Goal: Transaction & Acquisition: Purchase product/service

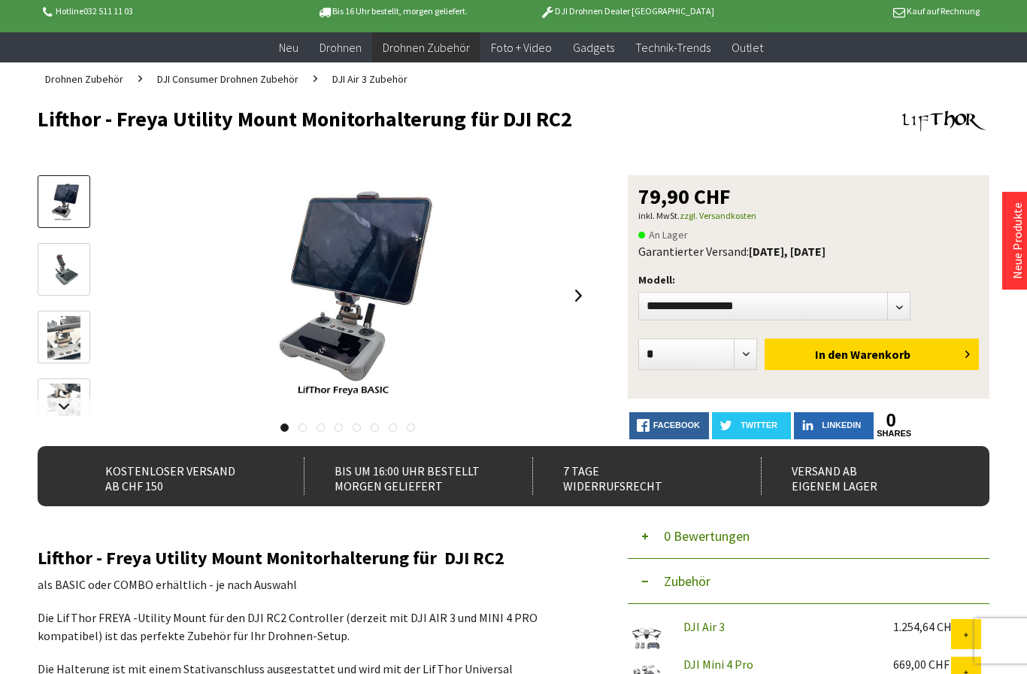
scroll to position [90, 0]
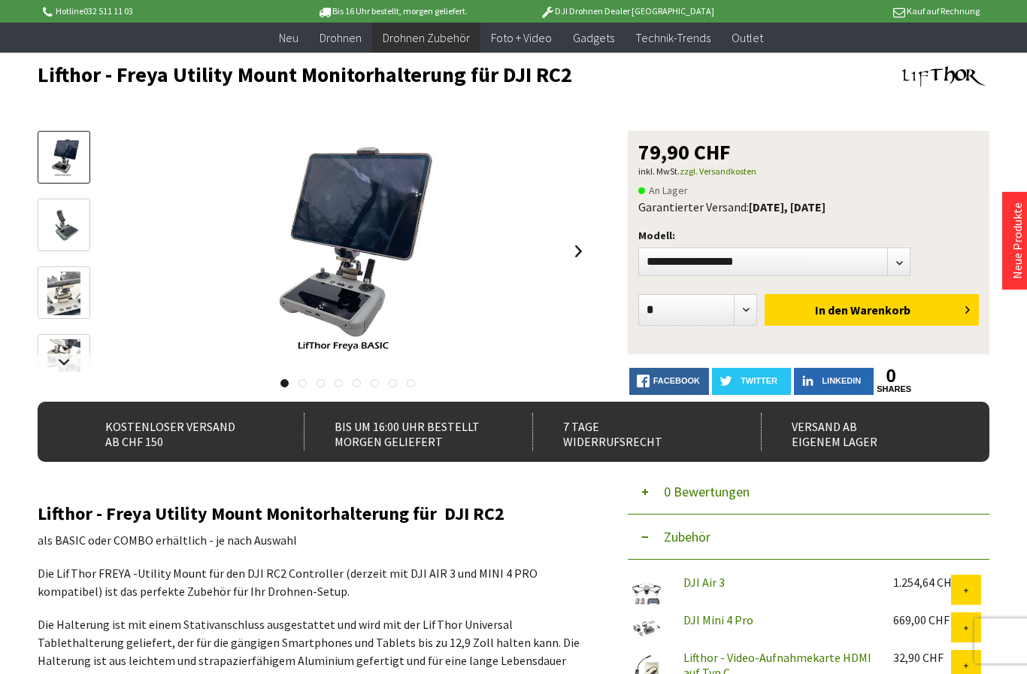
click at [58, 218] on img at bounding box center [63, 226] width 33 height 44
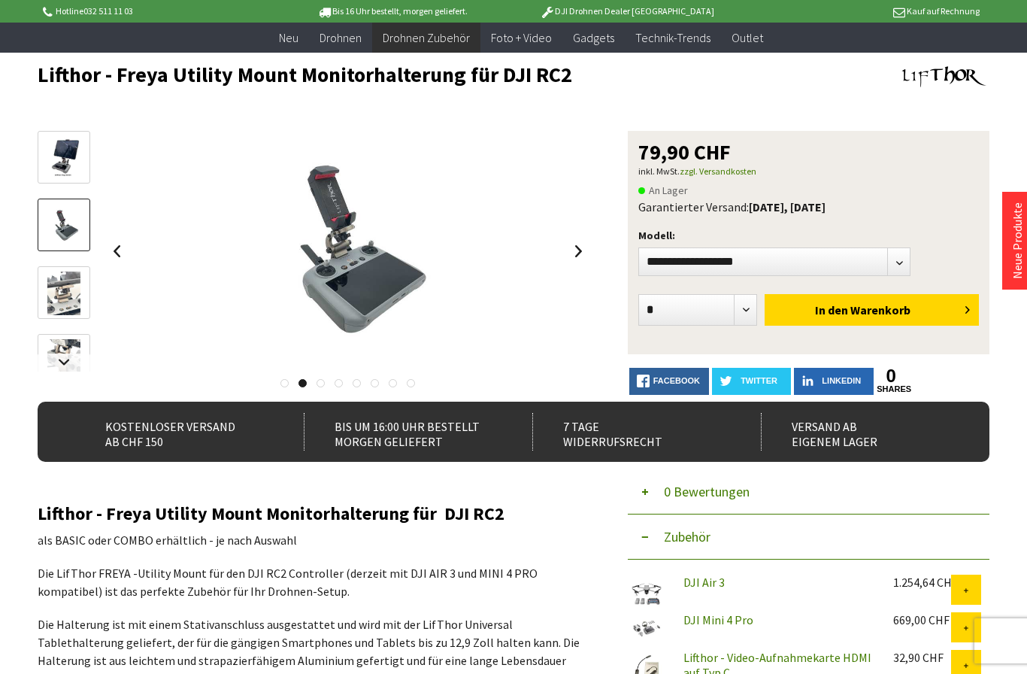
click at [66, 275] on img at bounding box center [63, 293] width 33 height 44
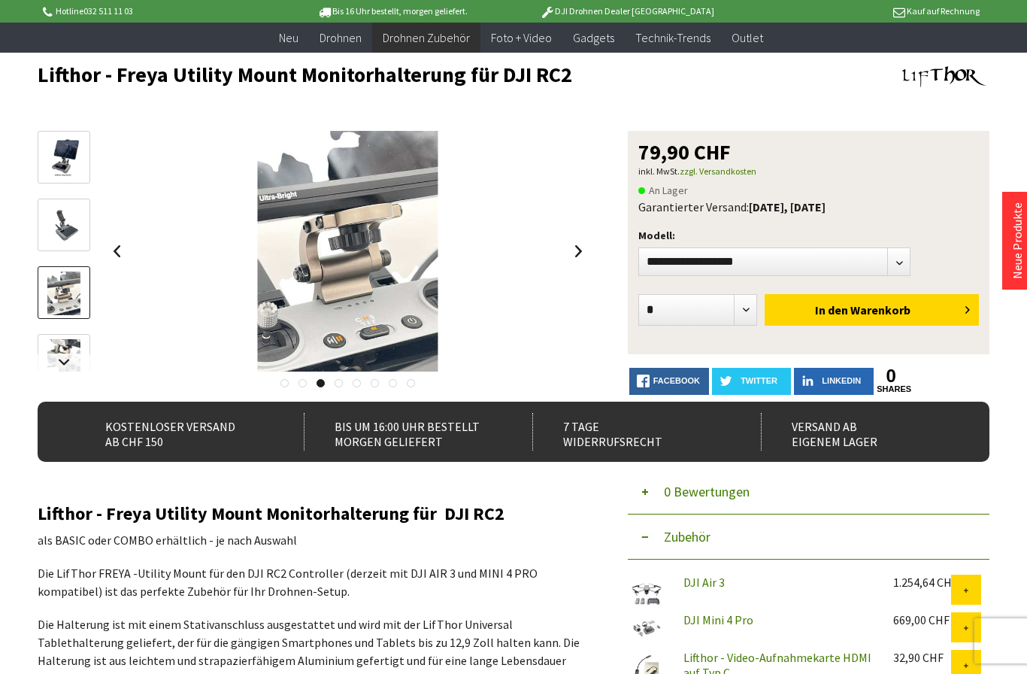
click at [64, 352] on img at bounding box center [63, 361] width 33 height 44
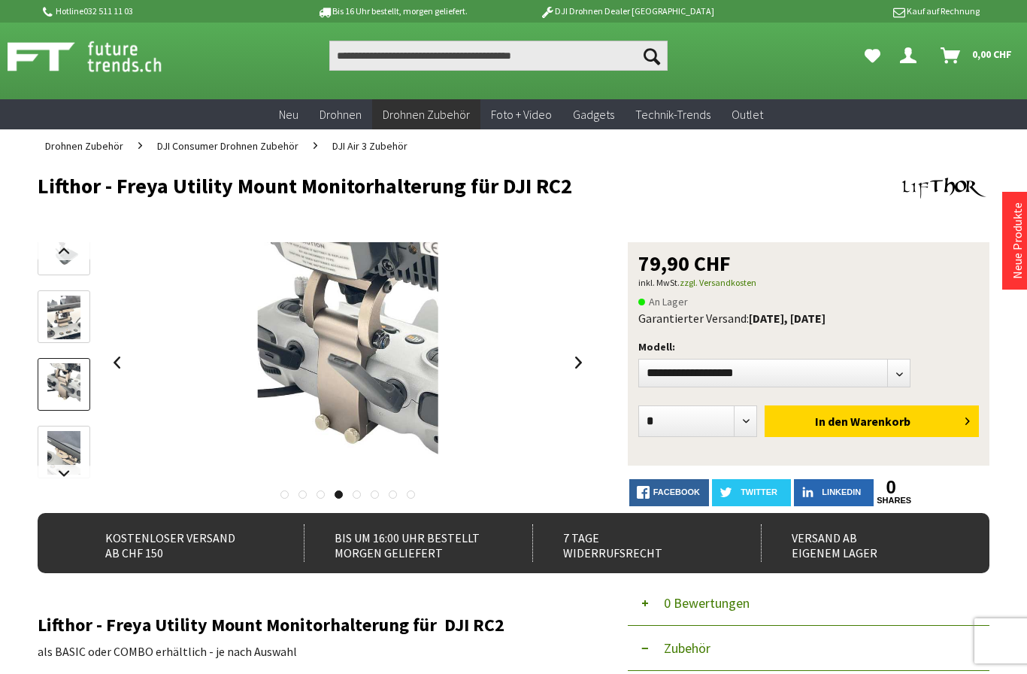
scroll to position [0, 0]
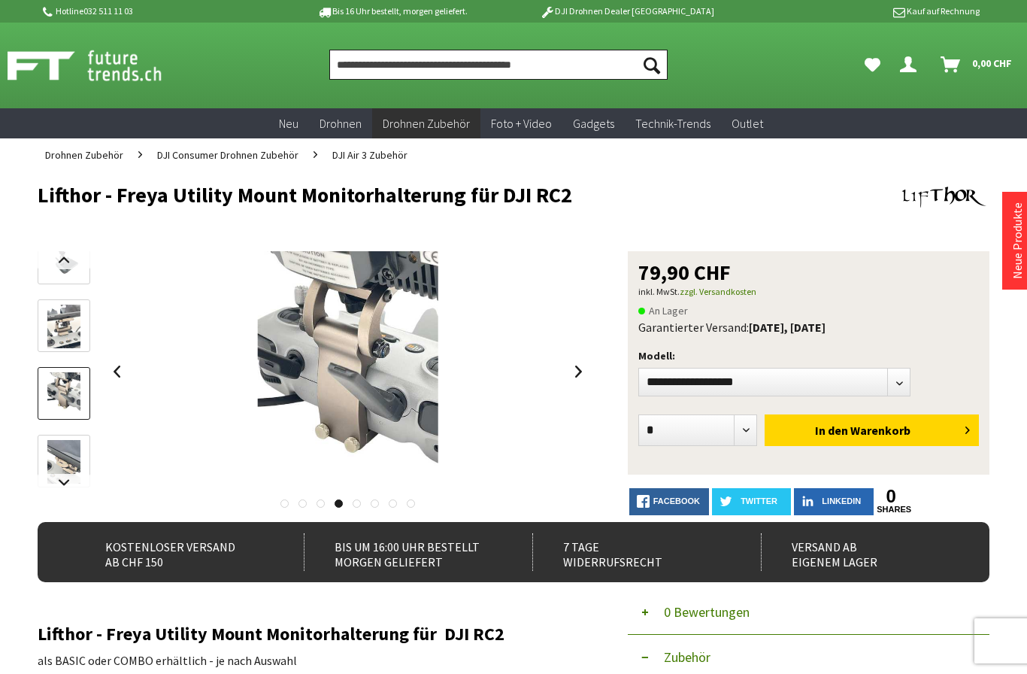
click at [570, 57] on input "Produkt, Marke, Kategorie, EAN, Artikelnummer…" at bounding box center [498, 65] width 338 height 30
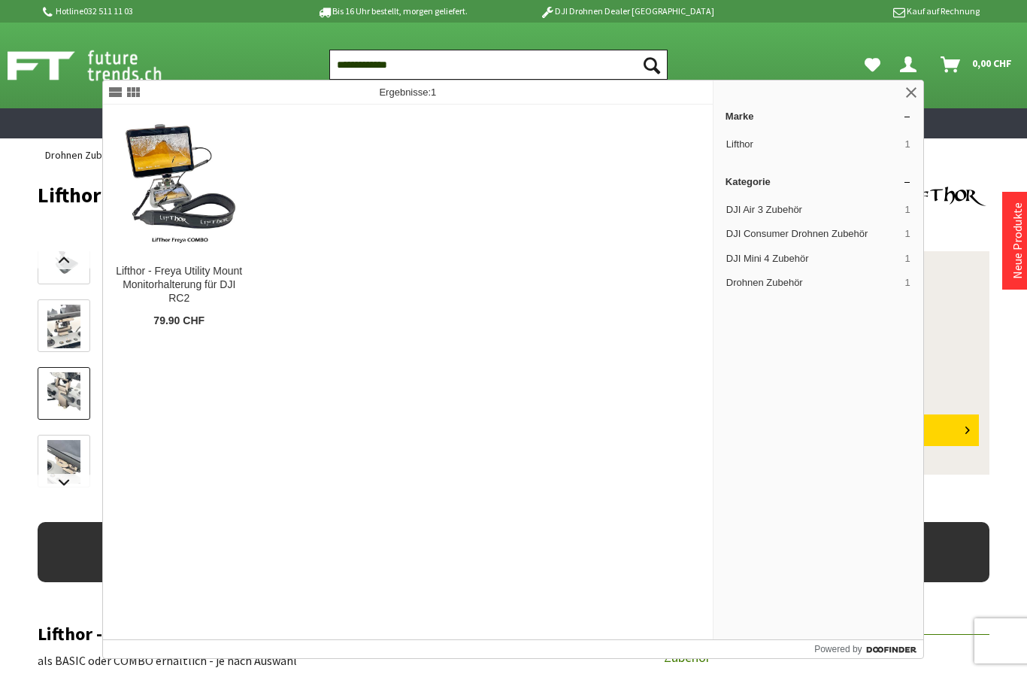
type input "**********"
click at [651, 65] on button "Suchen" at bounding box center [652, 65] width 32 height 30
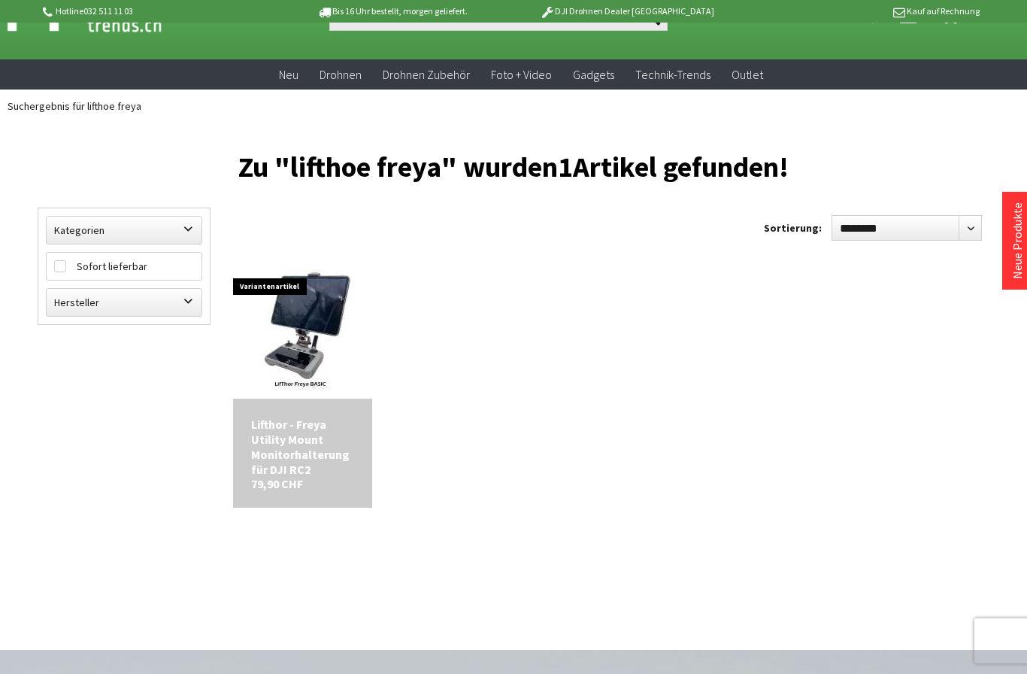
scroll to position [50, 0]
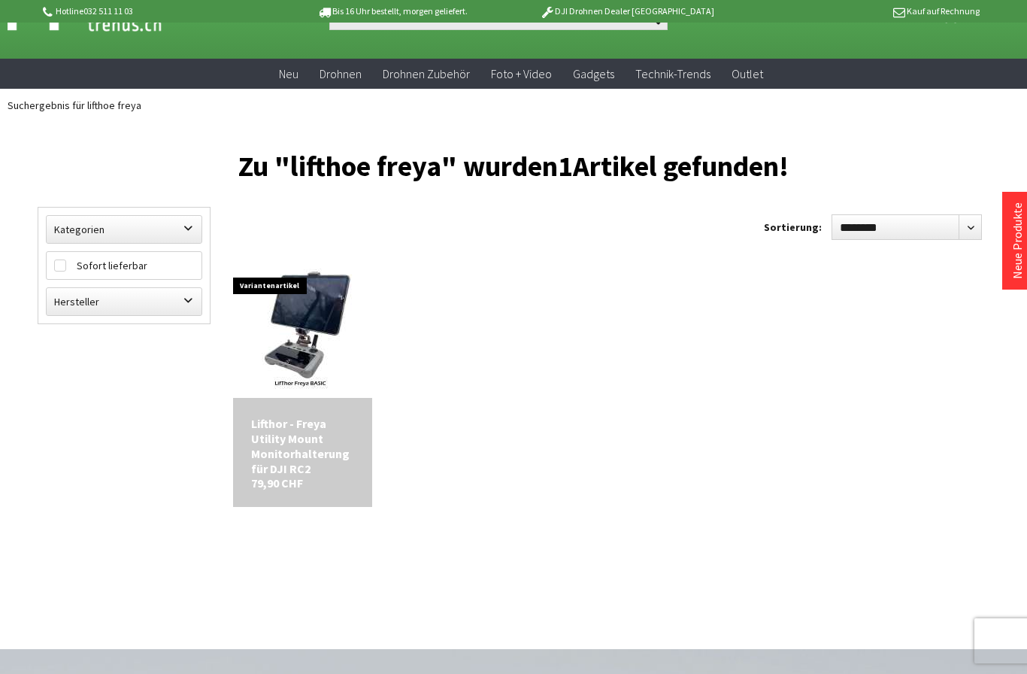
click at [296, 330] on img at bounding box center [303, 329] width 118 height 135
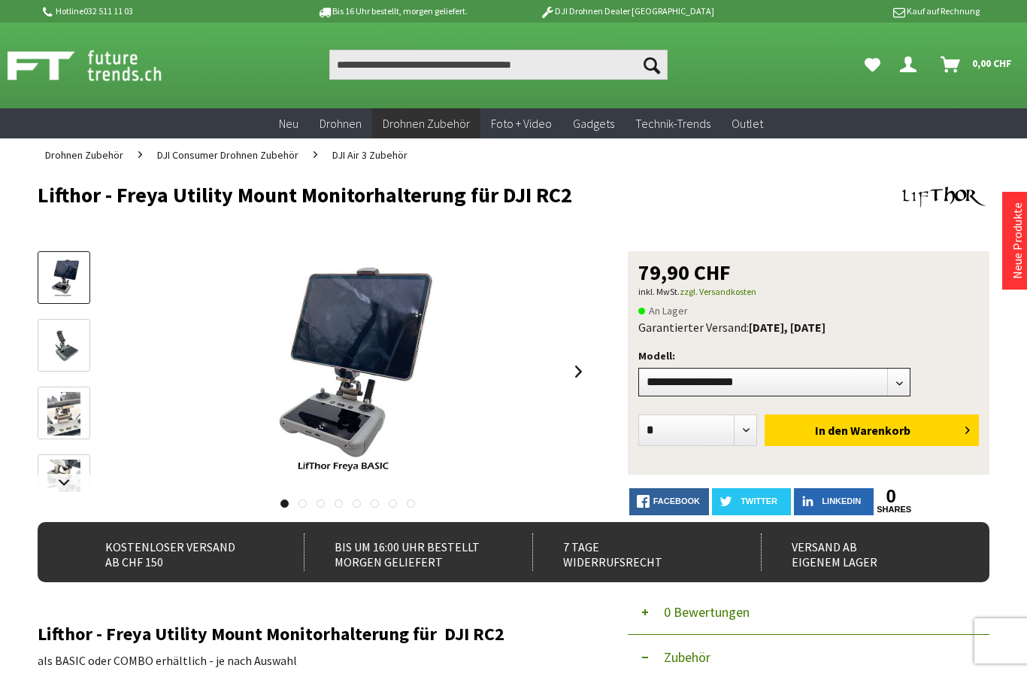
click at [872, 377] on select"] "**********" at bounding box center [774, 382] width 272 height 29
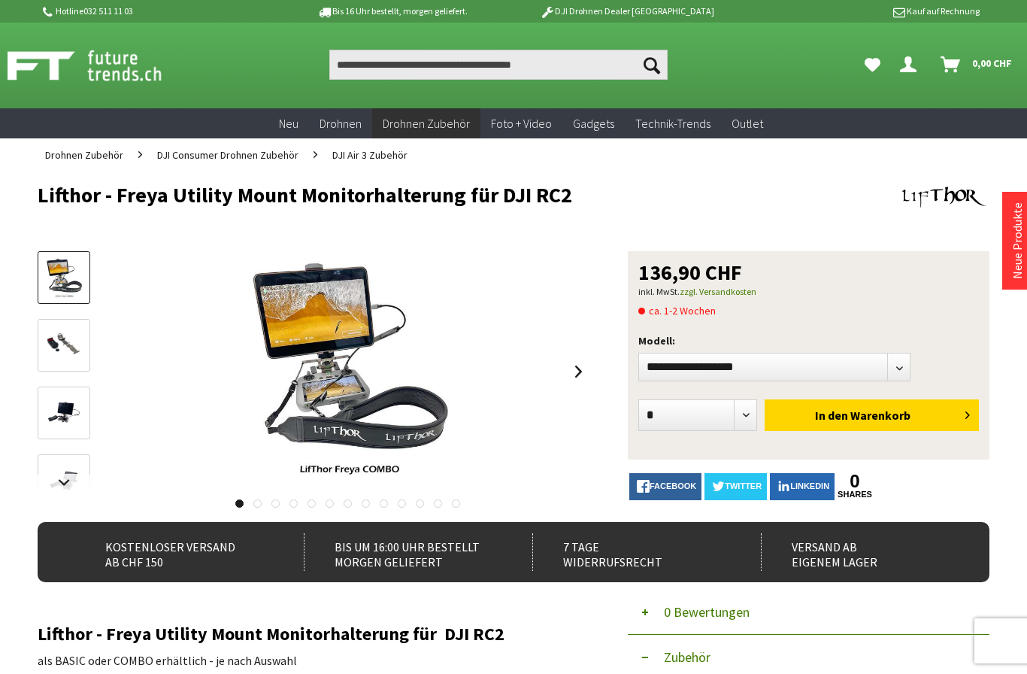
click at [62, 331] on img at bounding box center [64, 345] width 44 height 33
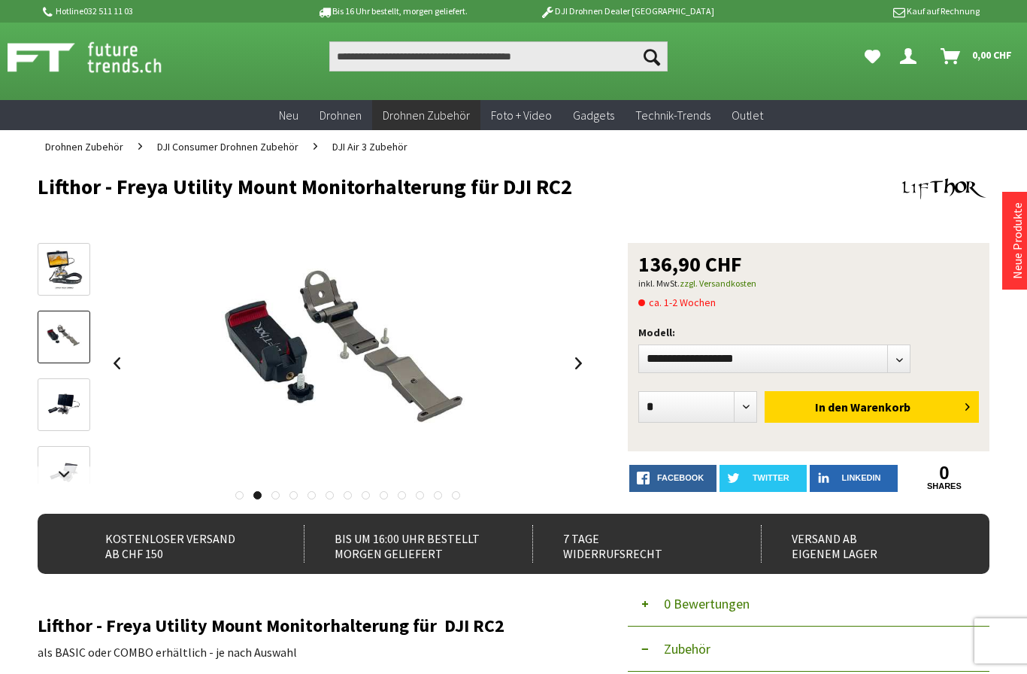
scroll to position [41, 0]
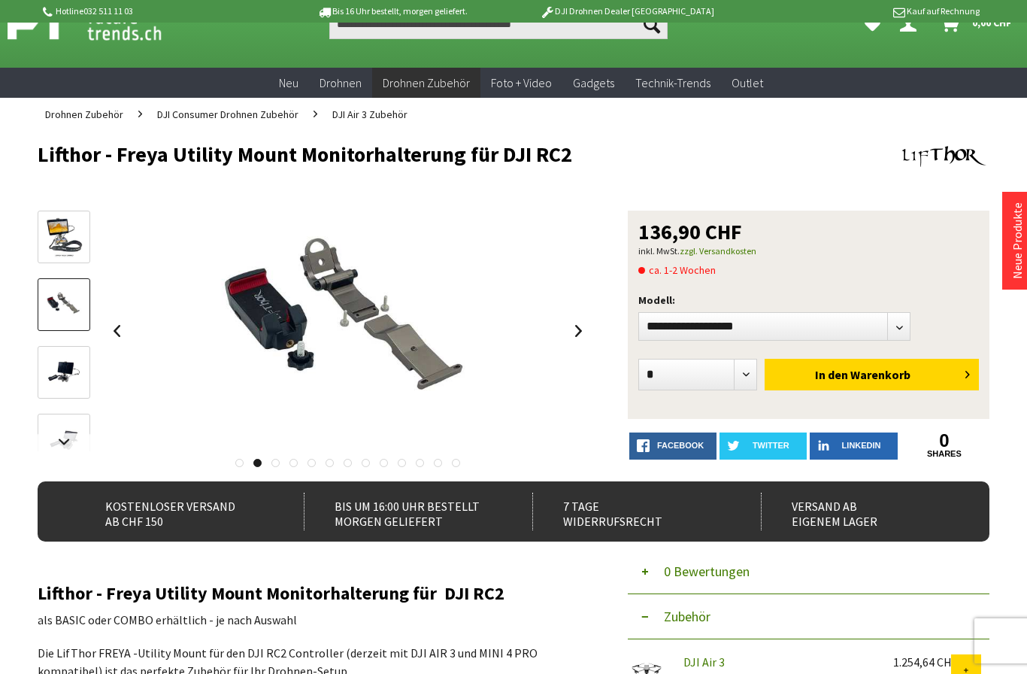
click at [63, 377] on img at bounding box center [63, 373] width 33 height 44
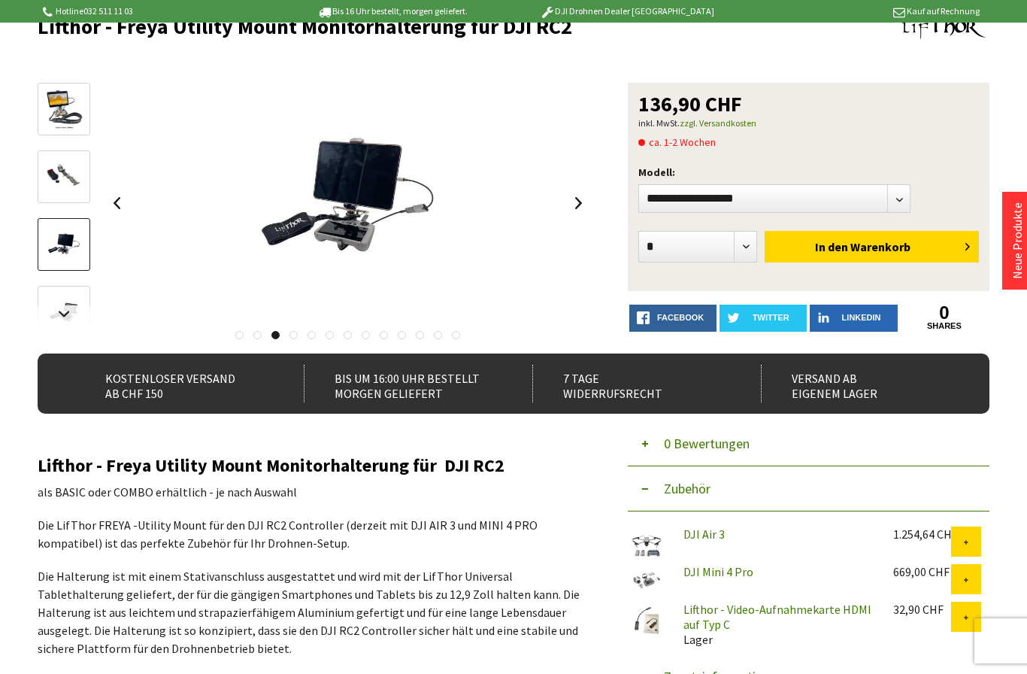
scroll to position [0, 0]
